Goal: Transaction & Acquisition: Download file/media

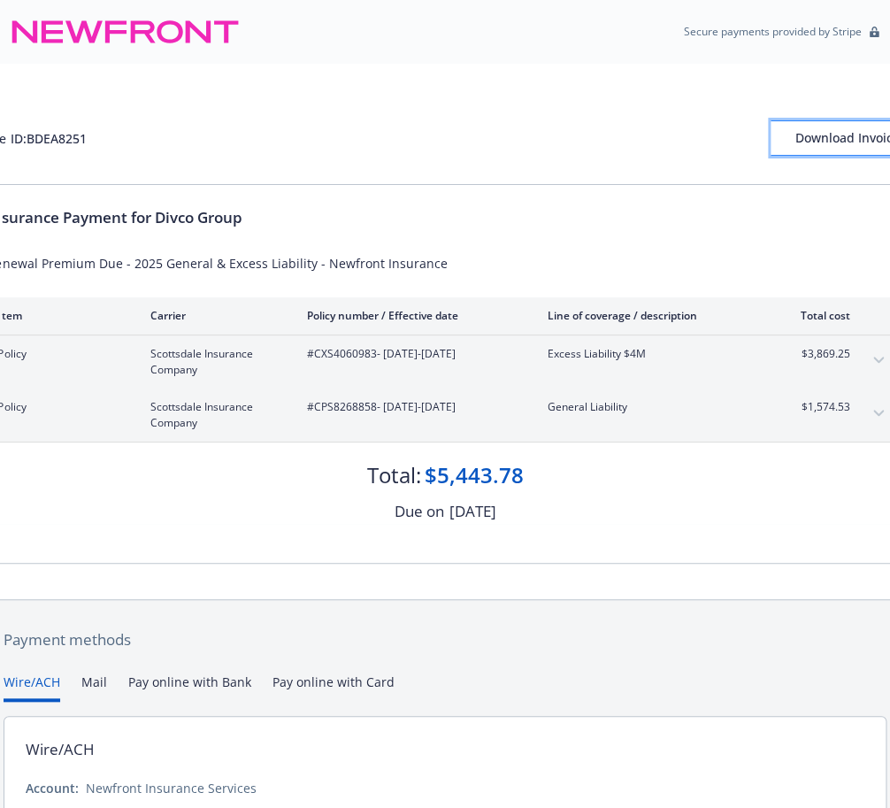
click at [842, 137] on div "Download Invoice" at bounding box center [848, 138] width 155 height 34
click at [823, 131] on div "Download Invoice" at bounding box center [848, 138] width 155 height 34
